Goal: Task Accomplishment & Management: Manage account settings

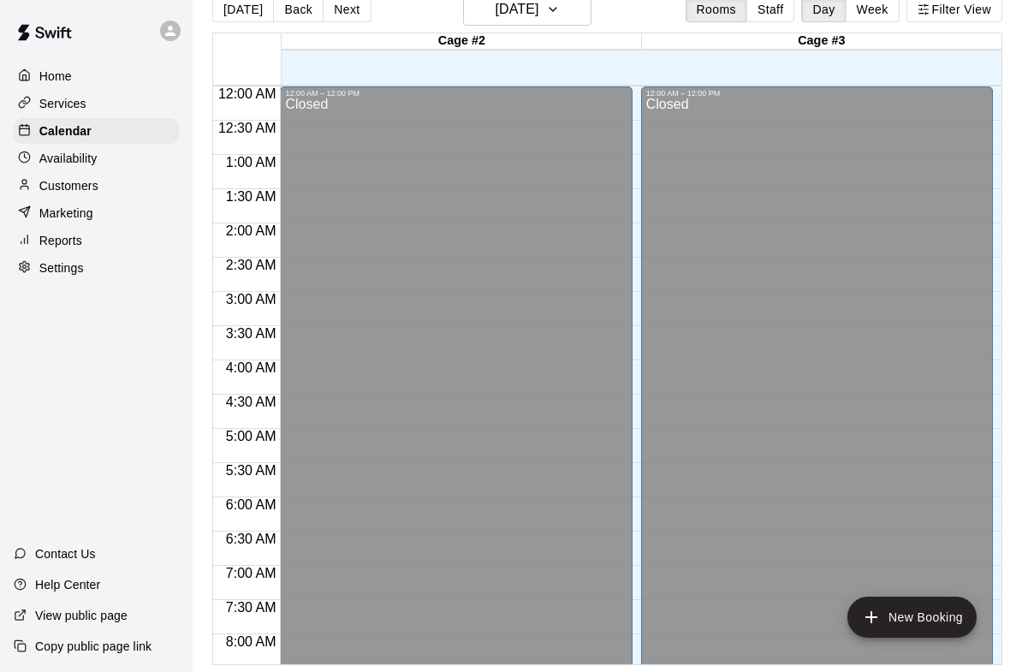
scroll to position [650, 0]
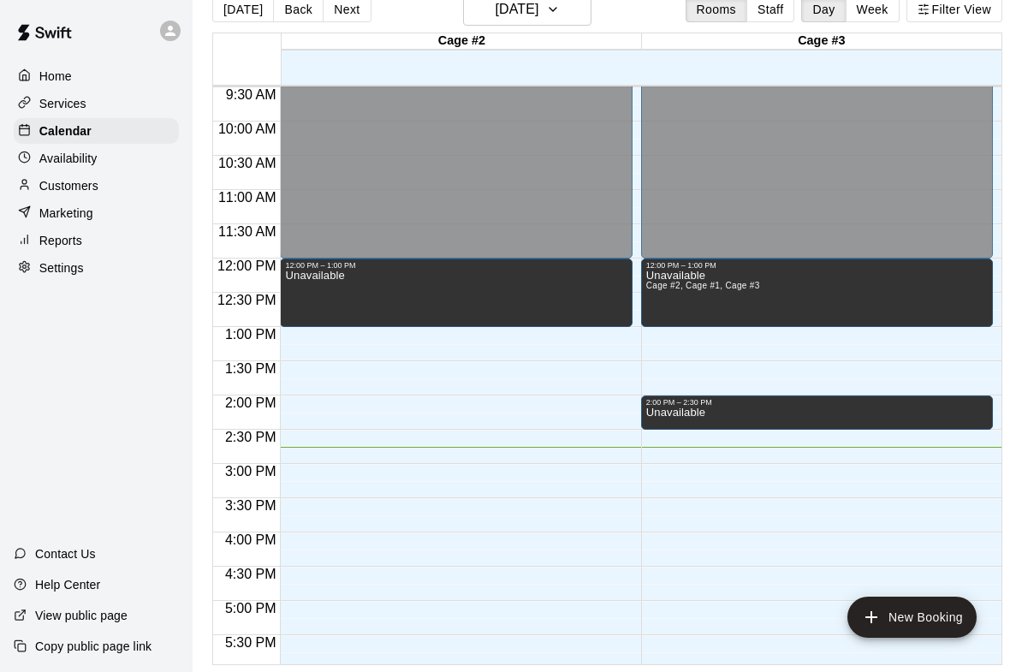
click at [87, 373] on div "Home Services Calendar Availability Customers Marketing Reports Settings Contac…" at bounding box center [96, 336] width 193 height 672
click at [100, 101] on div "Services" at bounding box center [96, 104] width 165 height 26
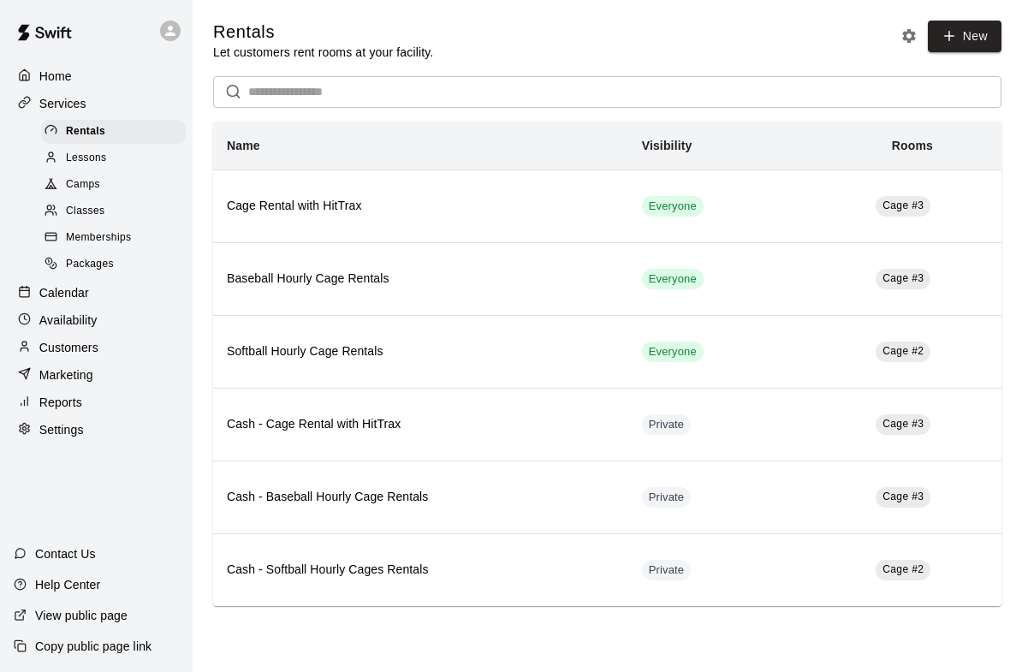
click at [80, 312] on p "Availability" at bounding box center [68, 320] width 58 height 17
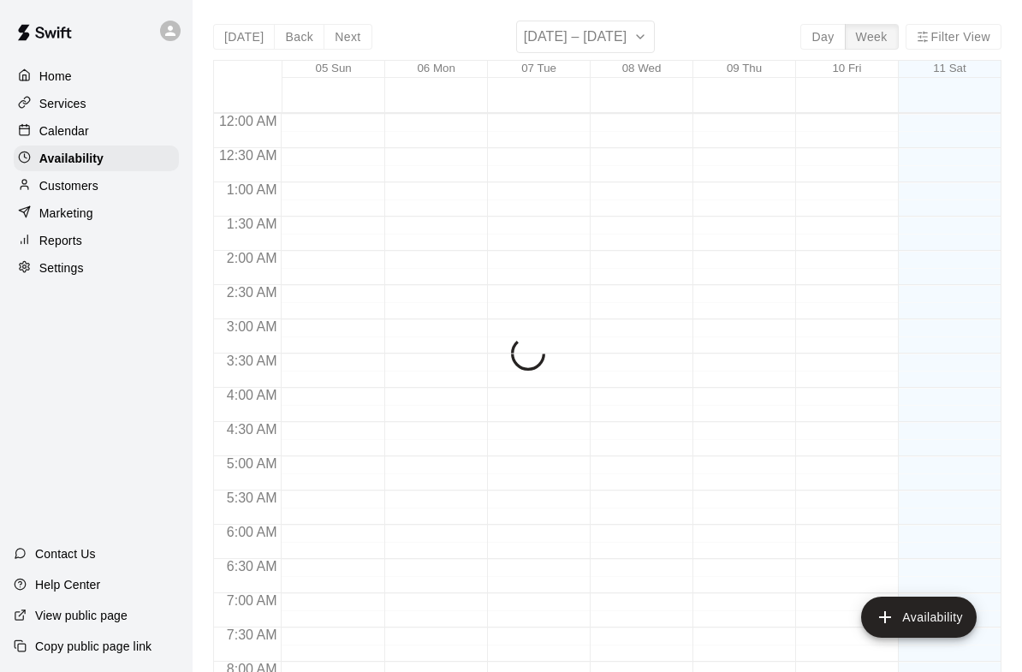
scroll to position [1011, 0]
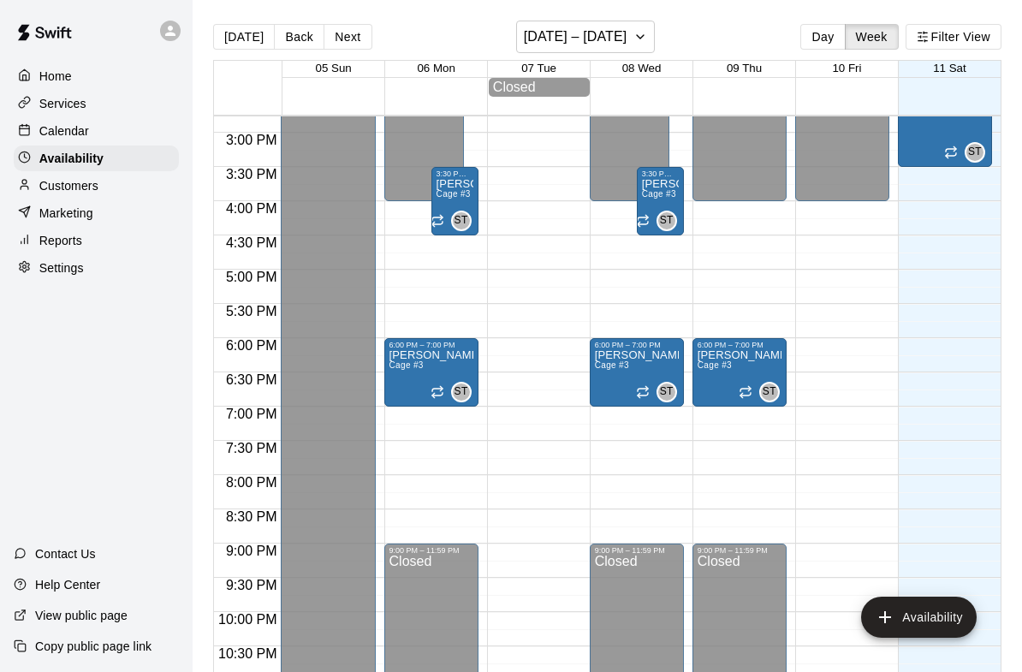
click at [98, 151] on p "Availability" at bounding box center [71, 158] width 64 height 17
click at [112, 121] on div "Calendar" at bounding box center [96, 131] width 165 height 26
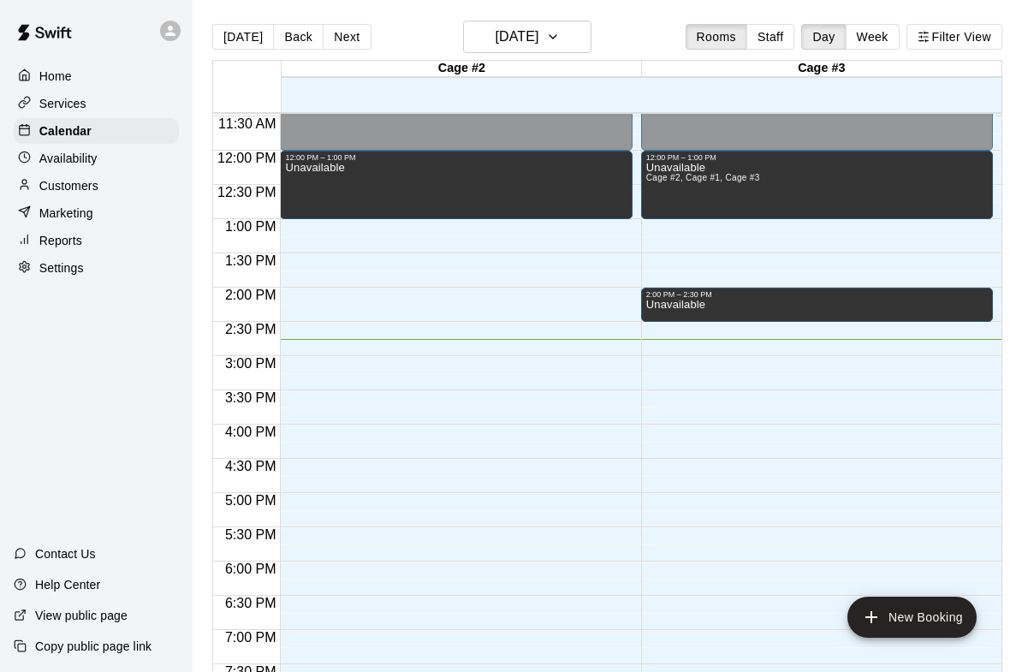
scroll to position [757, 0]
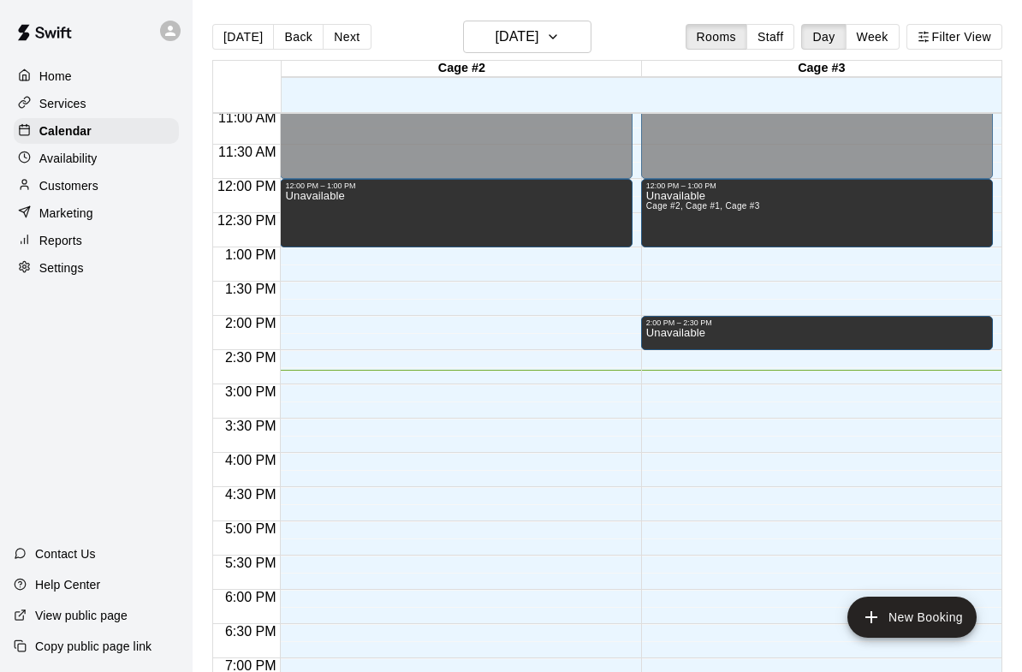
click at [838, 330] on div "Unavailable" at bounding box center [817, 663] width 342 height 672
click at [662, 348] on icon "edit" at bounding box center [663, 346] width 15 height 15
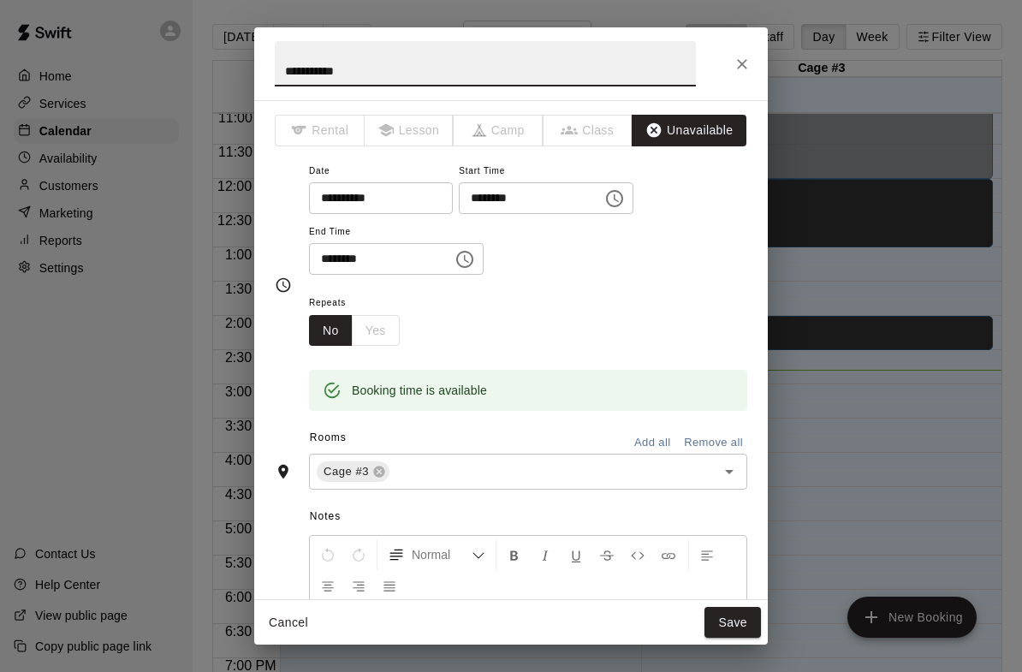
click at [597, 194] on button "Choose time, selected time is 2:00 PM" at bounding box center [614, 198] width 34 height 34
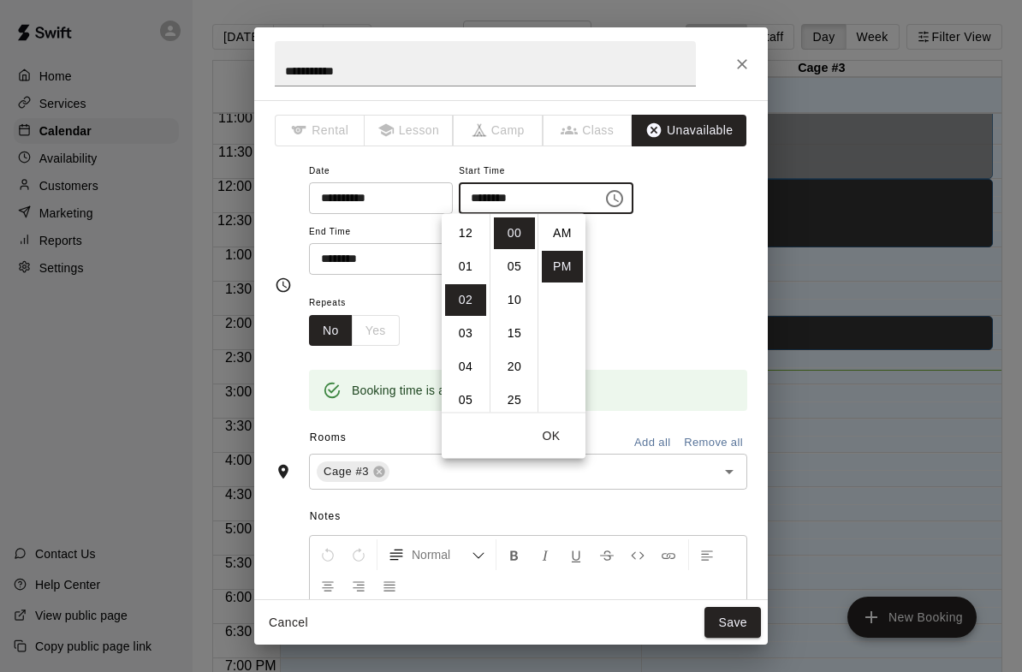
scroll to position [31, 0]
click at [470, 264] on li "03" at bounding box center [465, 267] width 41 height 32
type input "********"
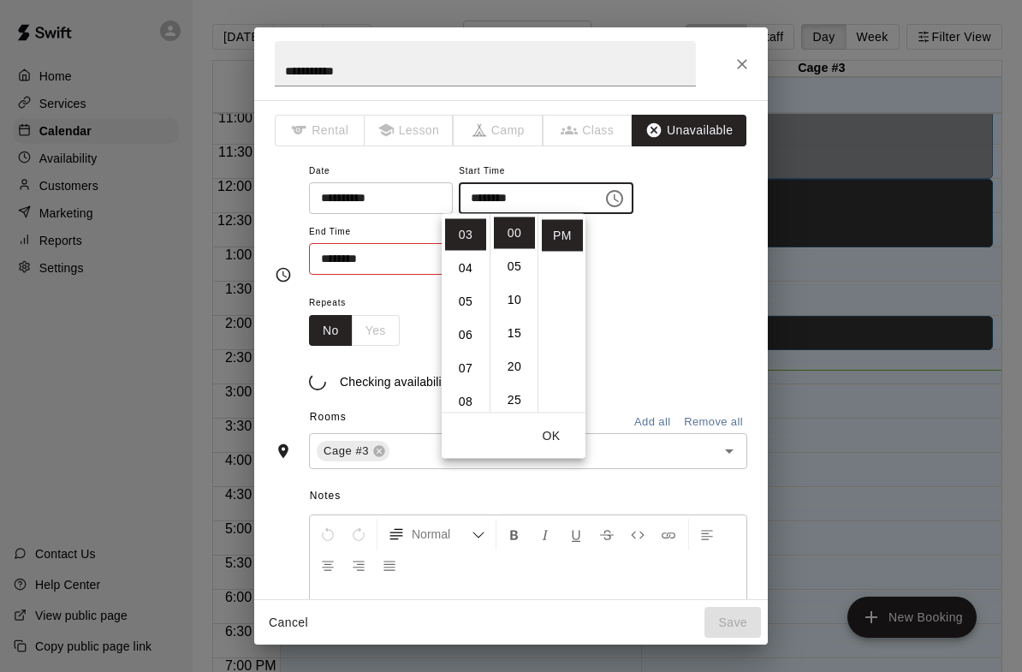
scroll to position [100, 0]
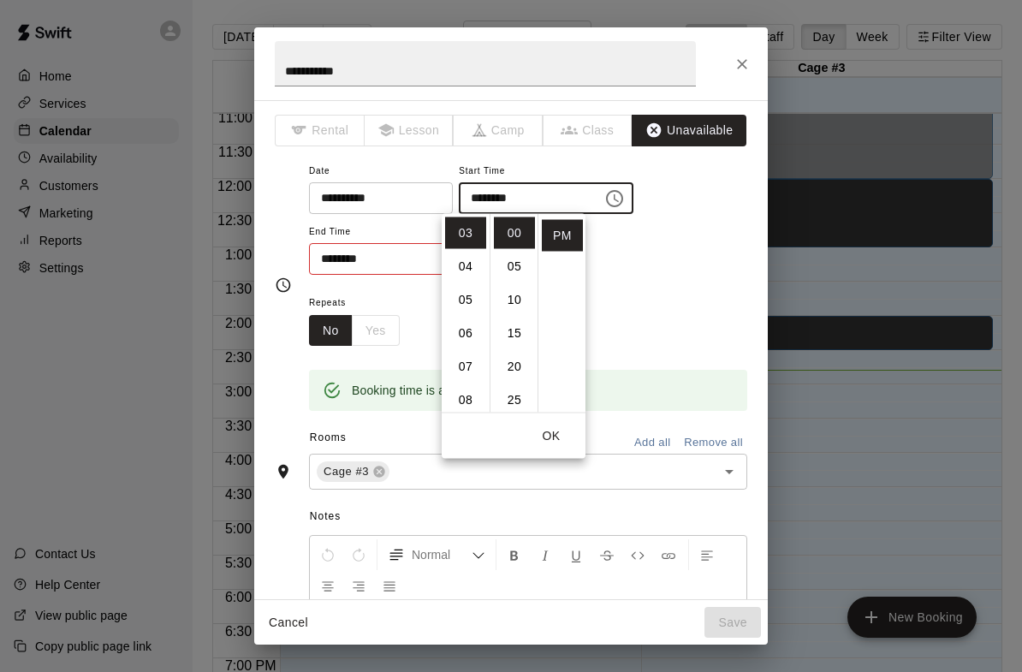
click at [561, 449] on button "OK" at bounding box center [551, 436] width 55 height 32
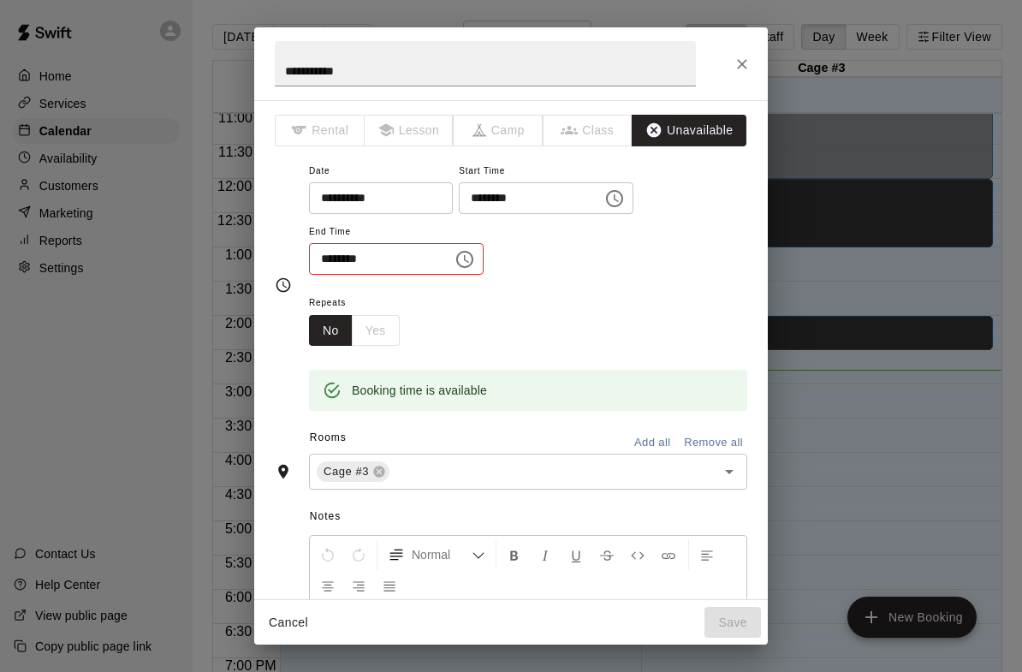
click at [323, 253] on input "********" at bounding box center [375, 259] width 132 height 32
click at [455, 261] on icon "Choose time, selected time is 2:30 PM" at bounding box center [465, 259] width 21 height 21
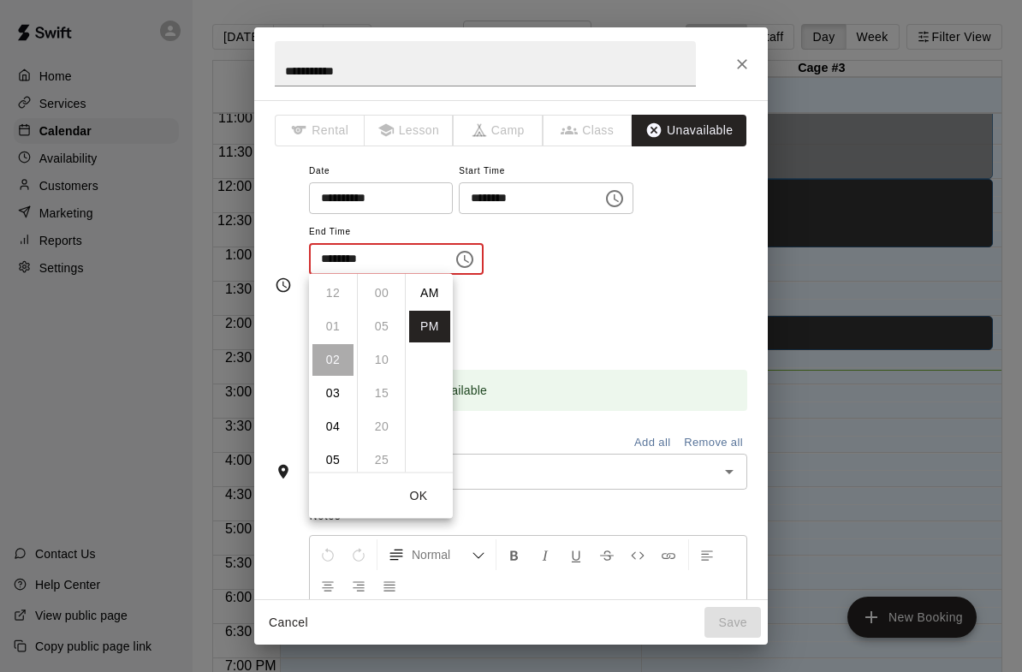
scroll to position [31, 0]
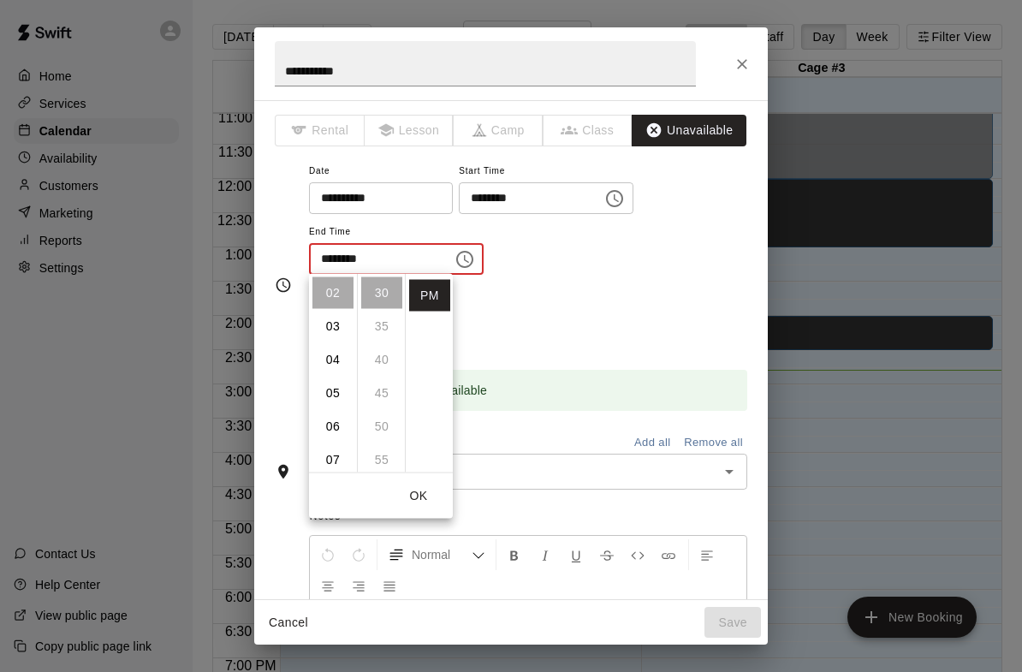
click at [338, 324] on li "03" at bounding box center [332, 327] width 41 height 32
type input "********"
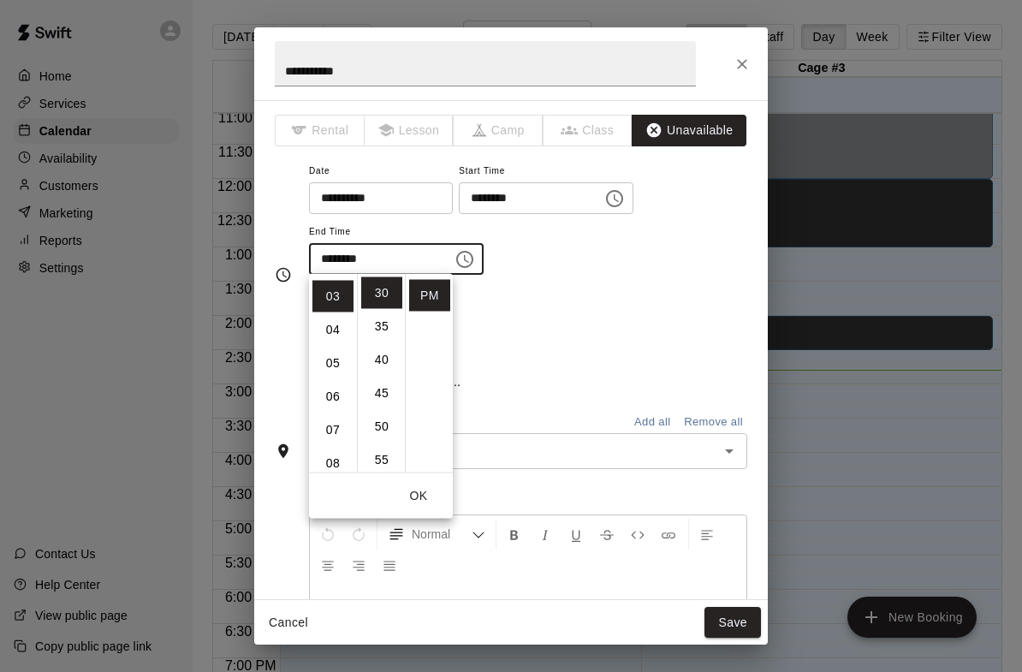
scroll to position [100, 0]
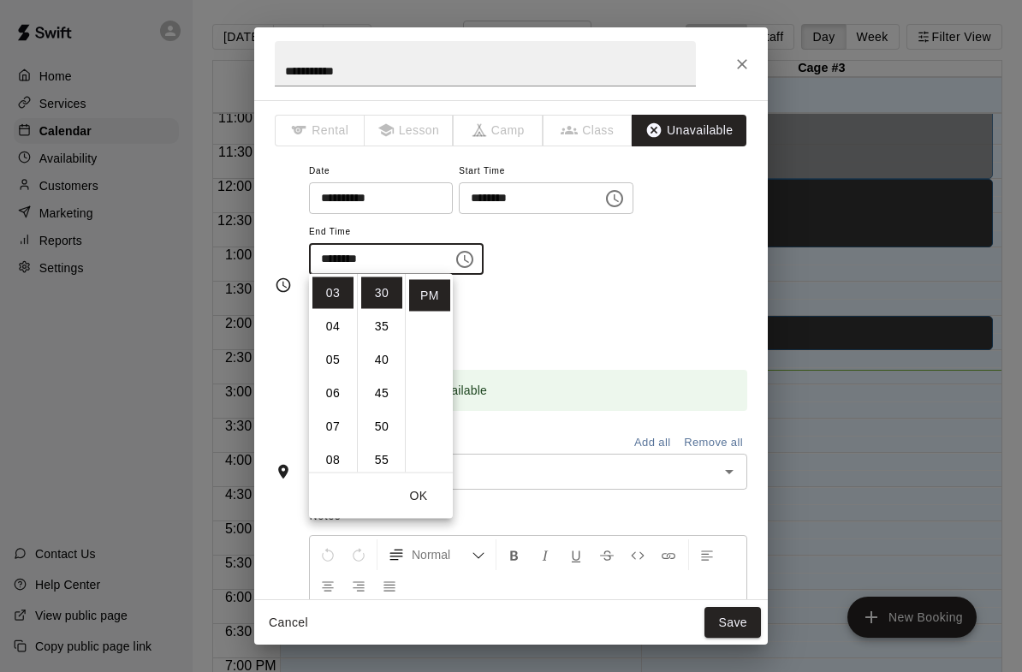
click at [424, 507] on button "OK" at bounding box center [418, 496] width 55 height 32
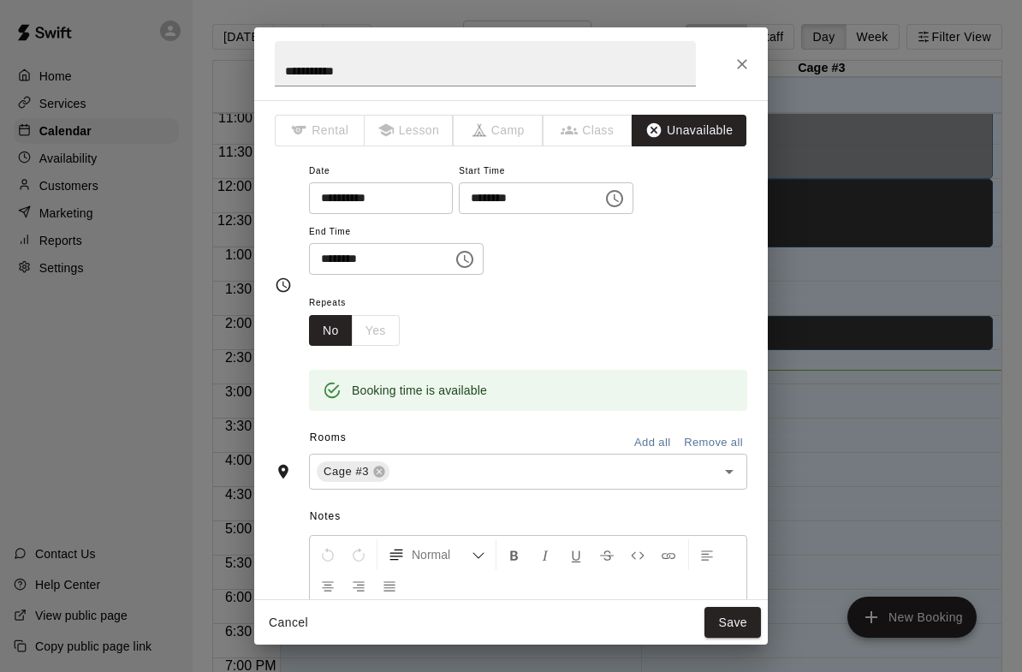
click at [726, 620] on button "Save" at bounding box center [732, 623] width 56 height 32
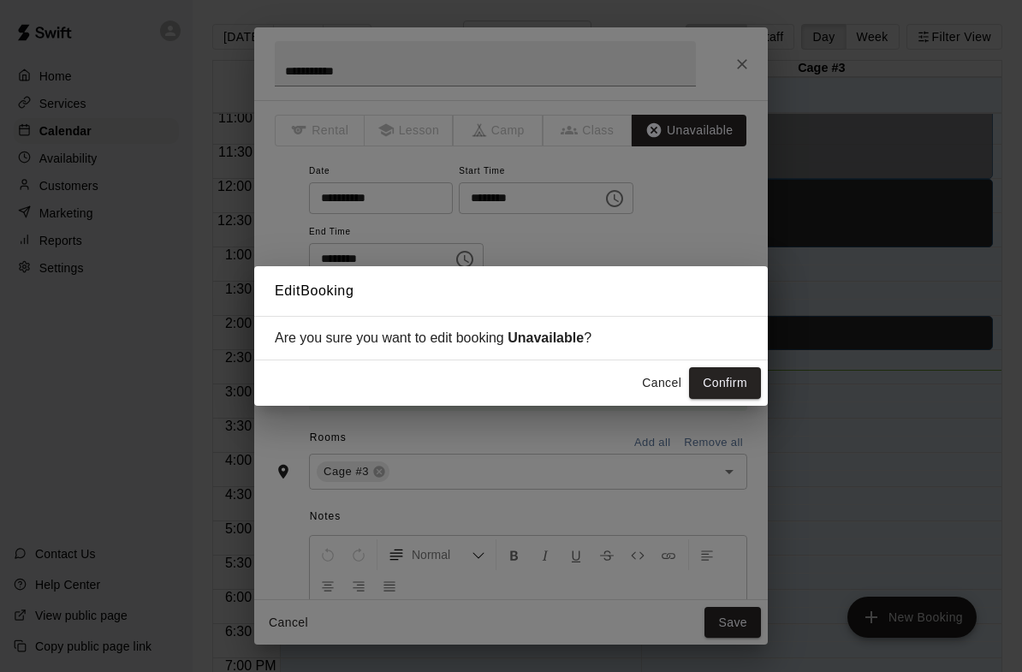
click at [728, 385] on button "Confirm" at bounding box center [725, 383] width 72 height 32
